Goal: Book appointment/travel/reservation

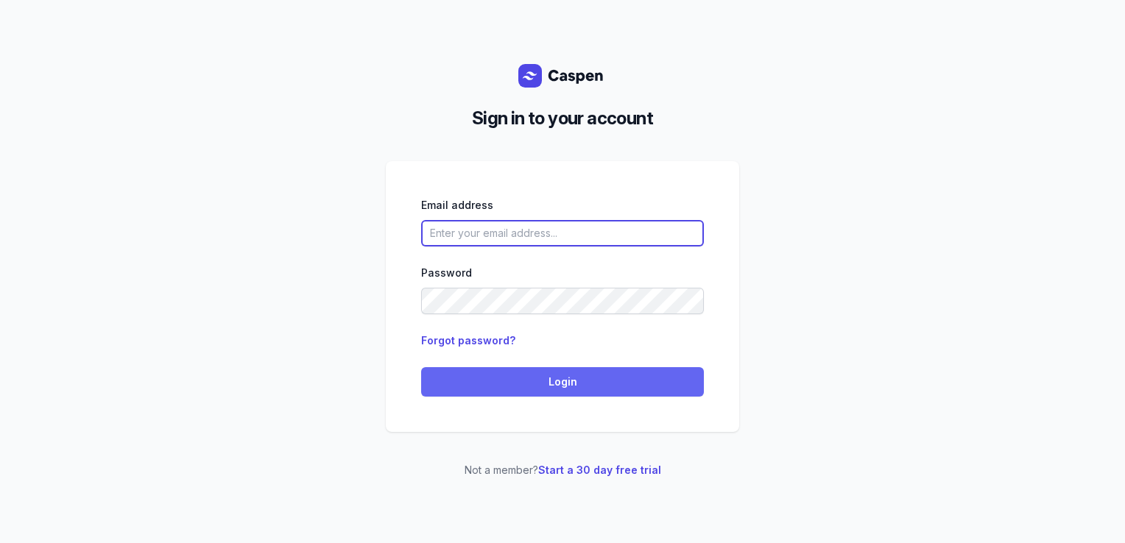
type input "courtney@courtneymaccounselling.com.au"
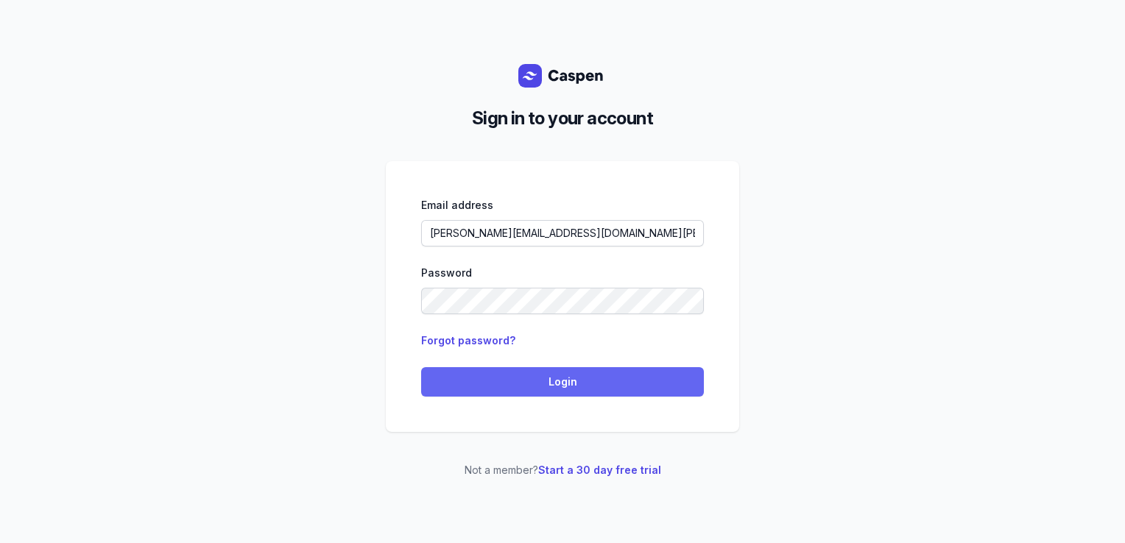
click at [508, 388] on span "Login" at bounding box center [562, 382] width 265 height 18
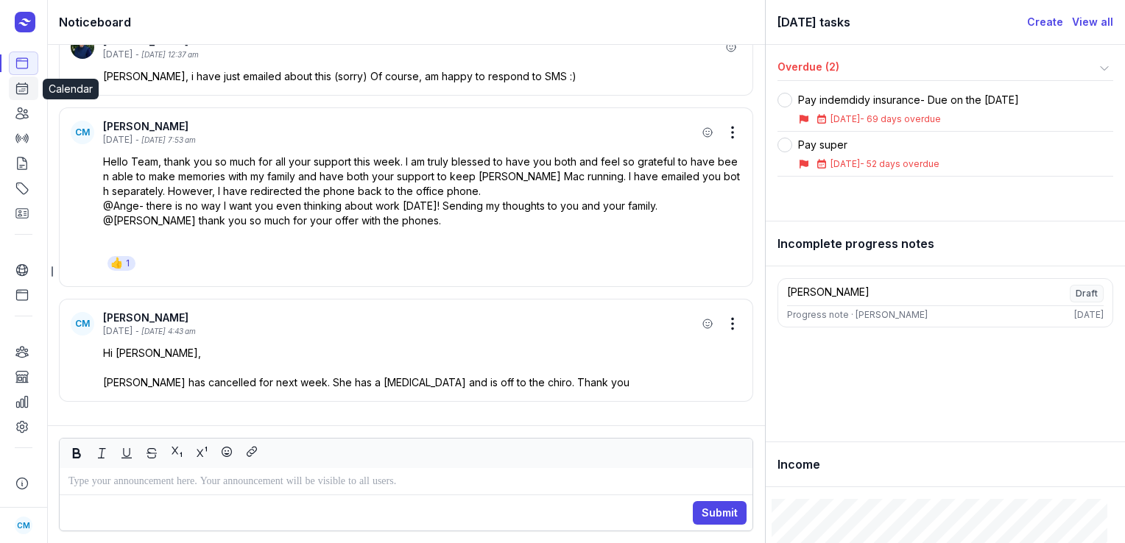
click at [27, 93] on icon at bounding box center [22, 88] width 11 height 11
select select "week"
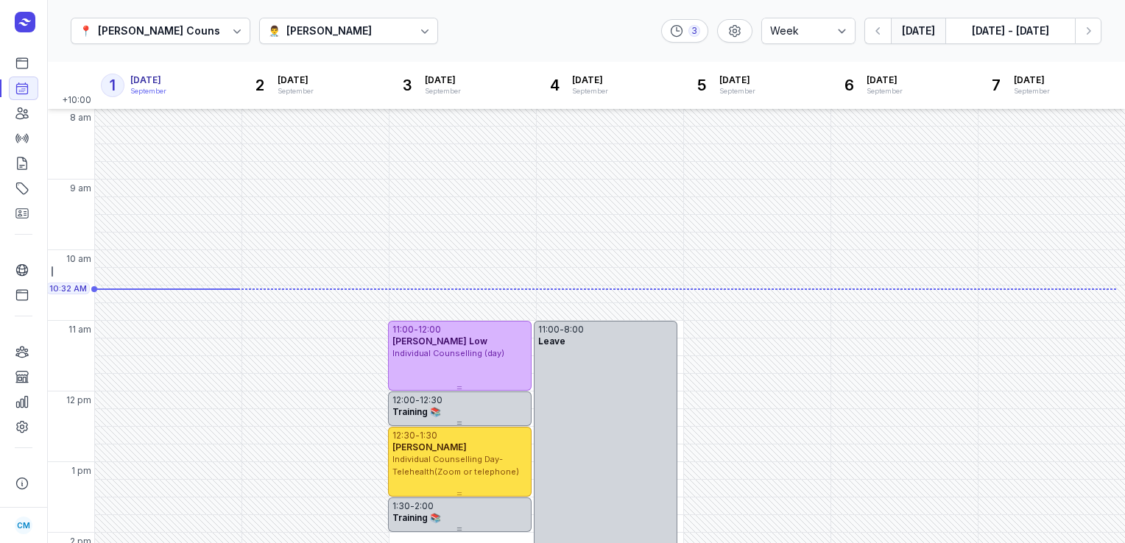
click at [289, 29] on div "[PERSON_NAME]" at bounding box center [328, 31] width 85 height 18
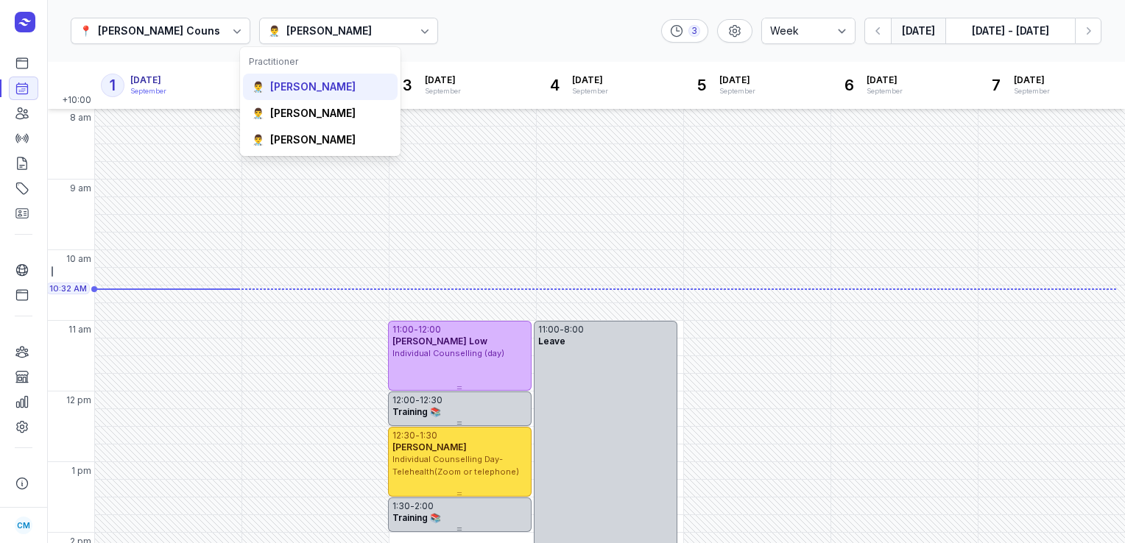
click at [275, 127] on div "👨‍⚕️ [PERSON_NAME]" at bounding box center [320, 140] width 155 height 27
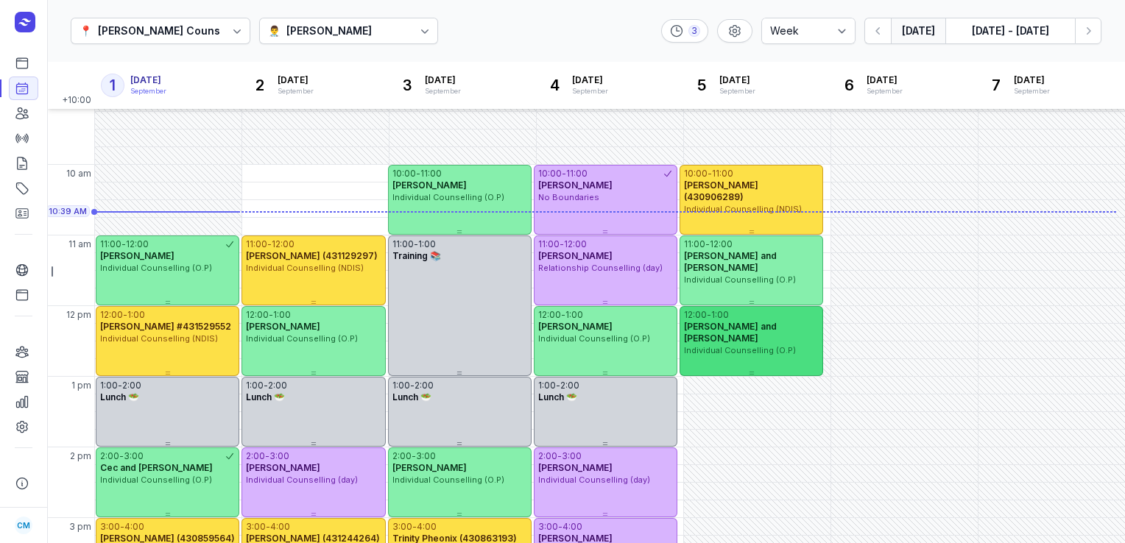
scroll to position [85, 0]
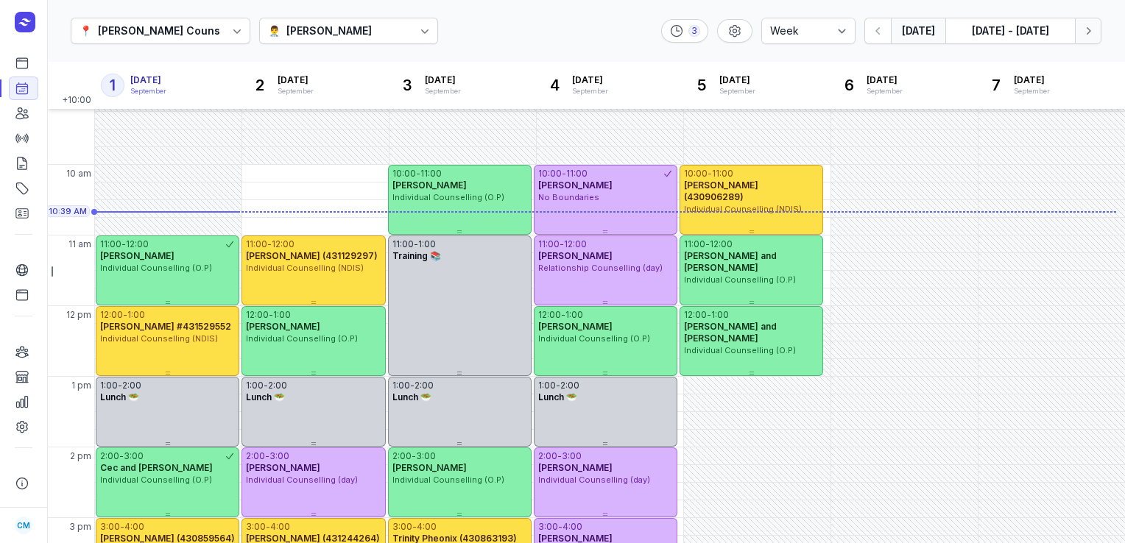
click at [1093, 39] on button "Next week" at bounding box center [1088, 31] width 27 height 27
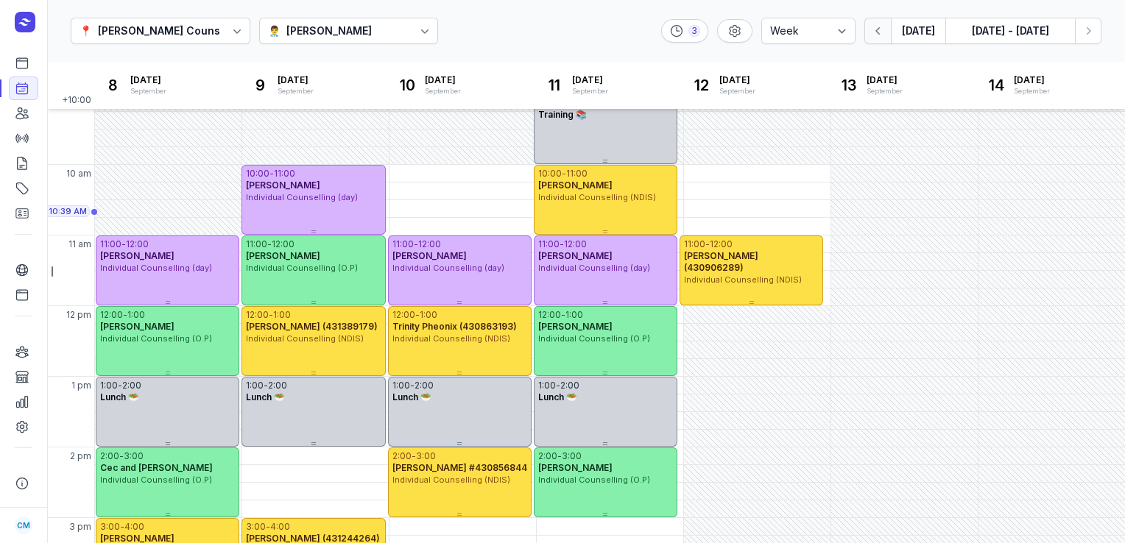
click at [885, 35] on icon "button" at bounding box center [878, 31] width 15 height 15
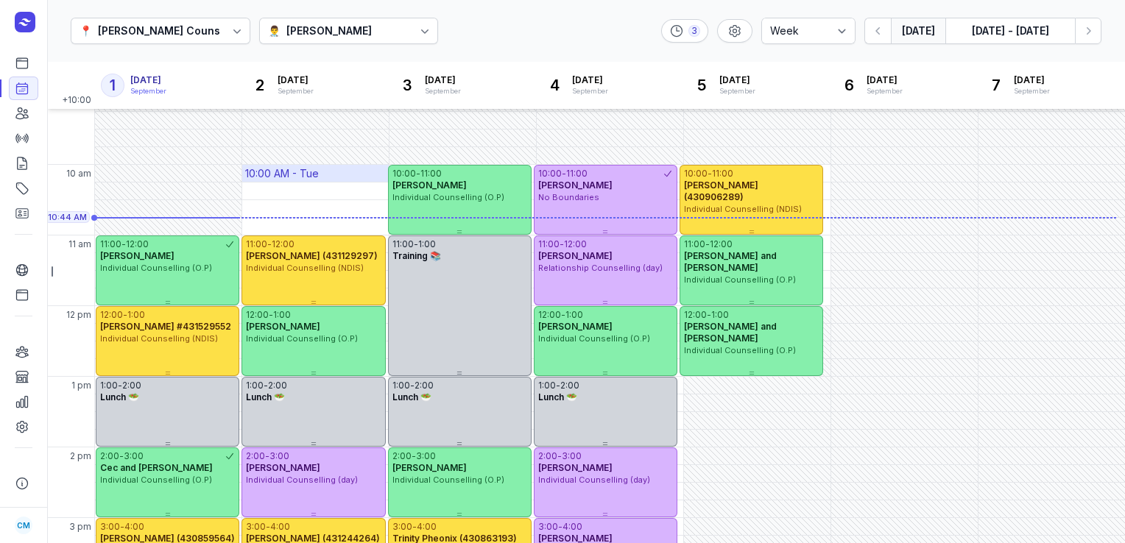
click at [864, 18] on button "button" at bounding box center [877, 31] width 27 height 27
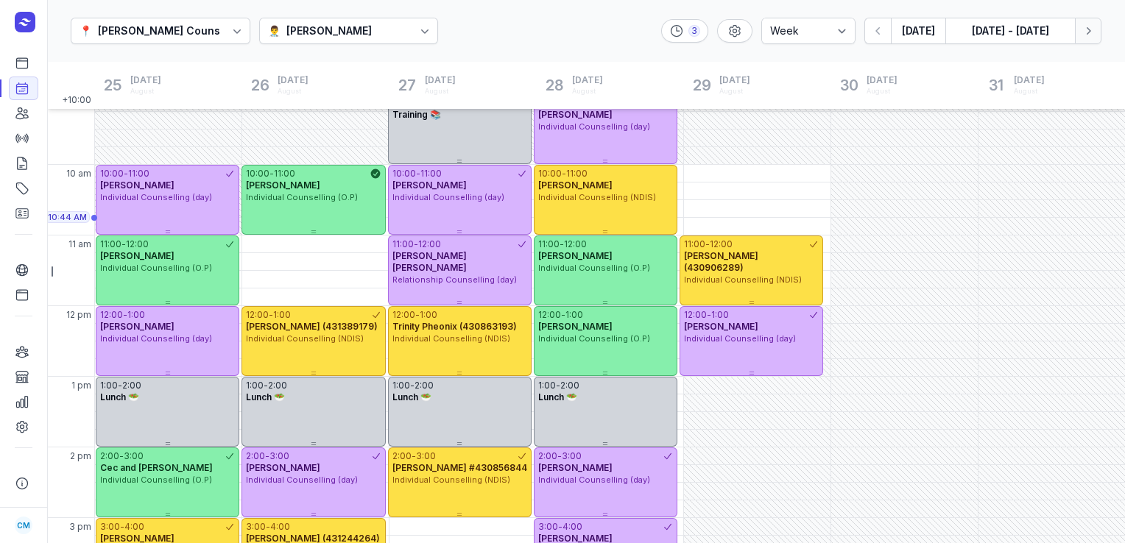
click at [1087, 40] on button "Next week" at bounding box center [1088, 31] width 27 height 27
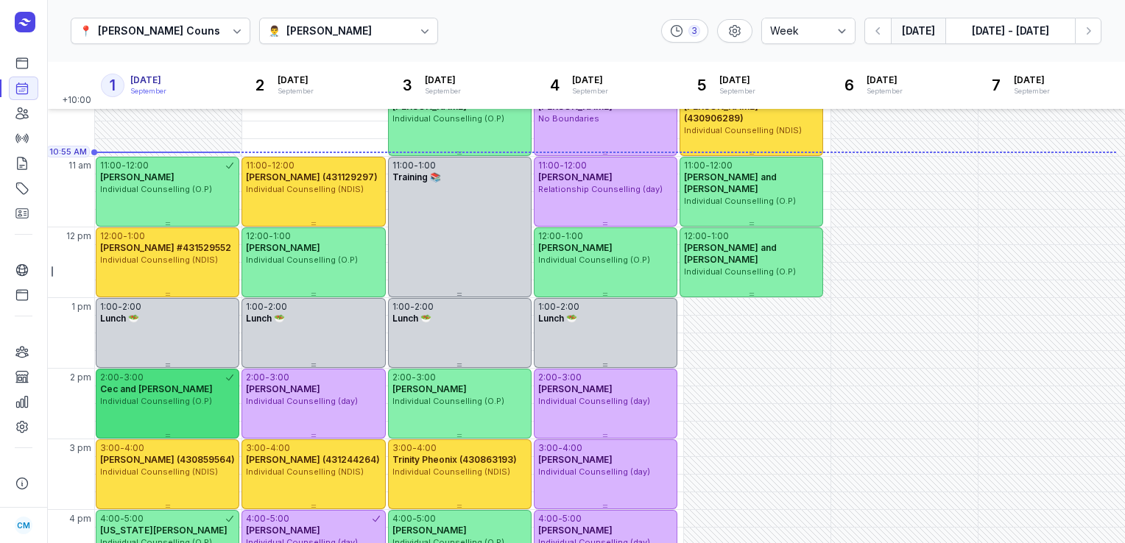
scroll to position [163, 0]
